Goal: Task Accomplishment & Management: Manage account settings

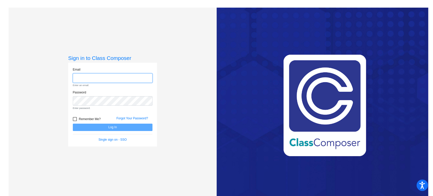
type input "[EMAIL_ADDRESS][PERSON_NAME][DOMAIN_NAME]"
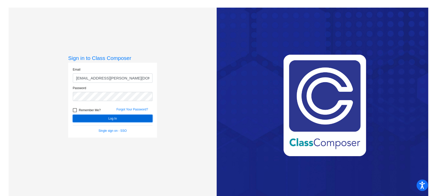
click at [108, 127] on form "Email [EMAIL_ADDRESS][PERSON_NAME][DOMAIN_NAME] Password Remember Me? Forgot Yo…" at bounding box center [113, 100] width 80 height 66
click at [109, 118] on button "Log In" at bounding box center [113, 118] width 80 height 7
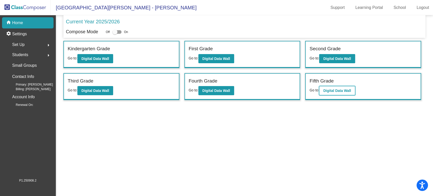
click at [339, 89] on b "Digital Data Wall" at bounding box center [337, 91] width 28 height 4
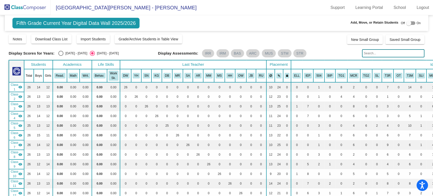
click at [32, 7] on img at bounding box center [25, 7] width 51 height 15
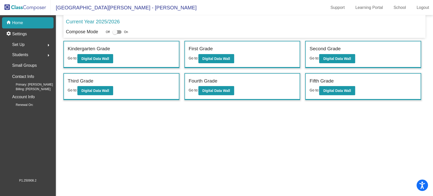
click at [24, 42] on span "Set Up" at bounding box center [18, 44] width 12 height 7
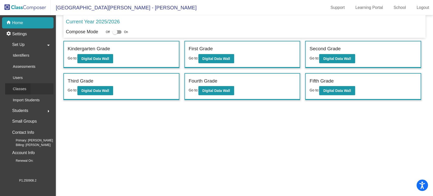
click at [24, 90] on p "Classes" at bounding box center [19, 89] width 13 height 6
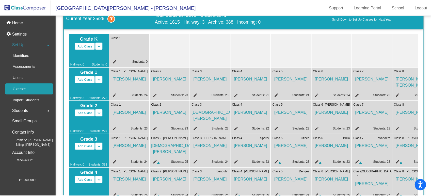
scroll to position [85, 0]
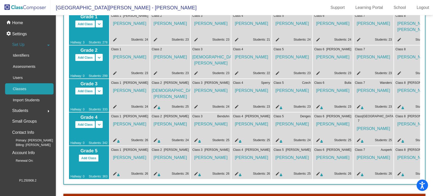
click at [159, 174] on icon at bounding box center [159, 174] width 2 height 3
click at [156, 173] on mat-icon "edit" at bounding box center [155, 174] width 6 height 6
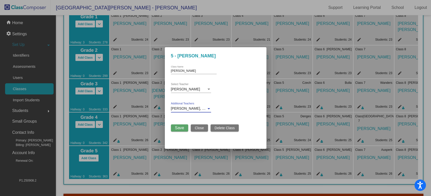
click at [201, 109] on span "[PERSON_NAME], [PERSON_NAME]" at bounding box center [201, 108] width 60 height 4
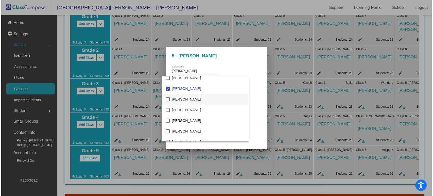
scroll to position [557, 0]
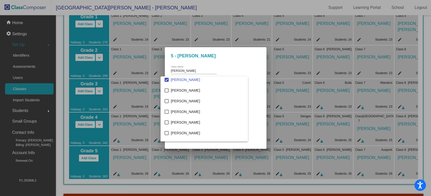
click at [250, 104] on div at bounding box center [215, 98] width 431 height 196
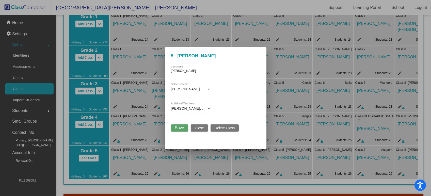
click at [201, 126] on span "Close" at bounding box center [199, 128] width 9 height 4
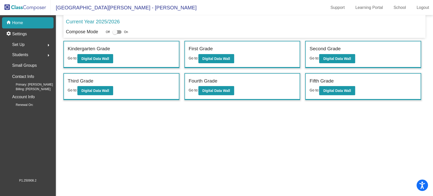
click at [22, 46] on span "Set Up" at bounding box center [18, 44] width 12 height 7
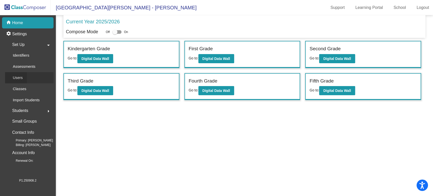
click at [21, 76] on p "Users" at bounding box center [18, 78] width 10 height 6
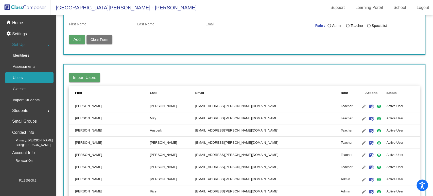
scroll to position [389, 0]
